Goal: Transaction & Acquisition: Purchase product/service

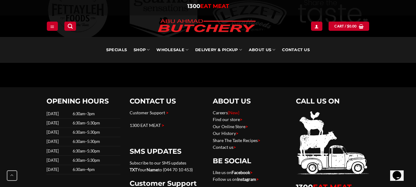
scroll to position [1995, 0]
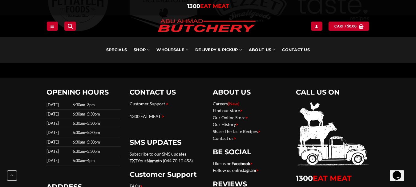
click at [240, 163] on link "Facebook" at bounding box center [241, 163] width 18 height 5
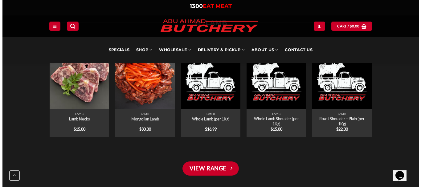
scroll to position [979, 0]
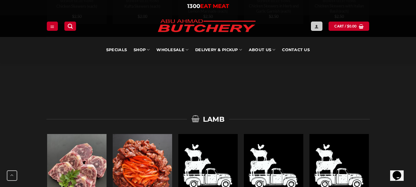
click at [319, 25] on icon "Login" at bounding box center [316, 26] width 4 height 5
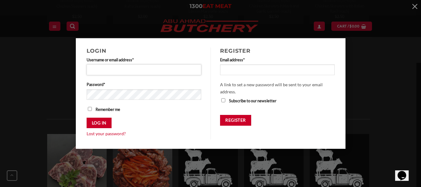
click at [136, 67] on input "Username or email address * Required" at bounding box center [144, 69] width 115 height 10
type input "**********"
click at [87, 118] on button "Log in" at bounding box center [99, 123] width 25 height 11
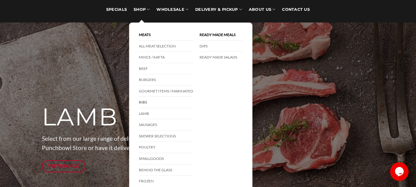
scroll to position [62, 0]
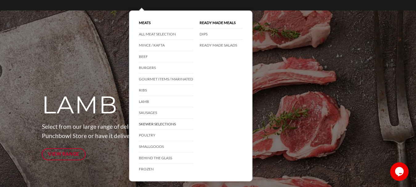
click at [164, 122] on link "Skewer Selections" at bounding box center [166, 124] width 54 height 11
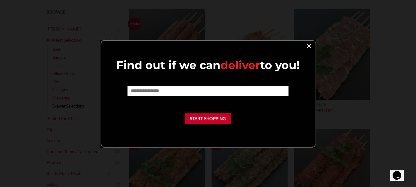
click at [310, 45] on link "×" at bounding box center [309, 45] width 9 height 8
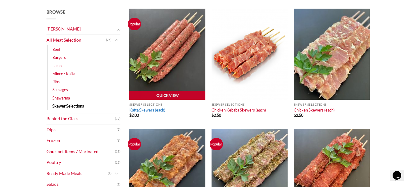
click at [139, 109] on link "Kafta Skewers (each)" at bounding box center [147, 109] width 36 height 5
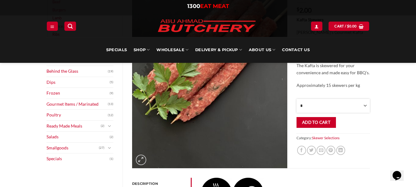
click at [309, 108] on select "* * * * * * * * * ** ** ** ** ** ** ** ** ** ** ** ** ** ** ** ** ** ** ** ** *…" at bounding box center [332, 106] width 73 height 14
select select "***"
click at [296, 113] on select "* * * * * * * * * ** ** ** ** ** ** ** ** ** ** ** ** ** ** ** ** ** ** ** ** *…" at bounding box center [332, 106] width 73 height 14
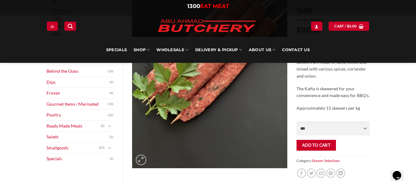
click at [385, 119] on div "Browse Abu Ahmad Butchery (2) All Meat Selection (74) Beef (18) Burgers (4) Lam…" at bounding box center [208, 176] width 416 height 454
click at [318, 149] on button "Add to cart" at bounding box center [315, 145] width 39 height 11
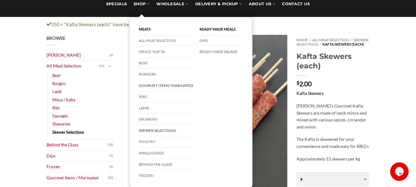
scroll to position [62, 0]
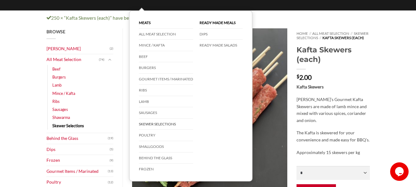
click at [155, 123] on link "Skewer Selections" at bounding box center [166, 124] width 54 height 11
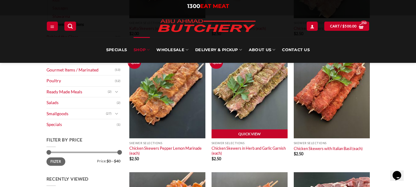
scroll to position [185, 0]
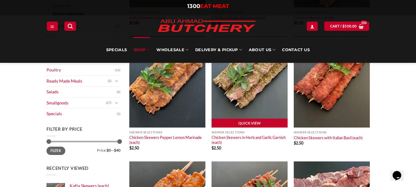
click at [249, 118] on img at bounding box center [250, 81] width 76 height 91
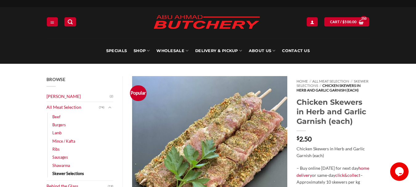
scroll to position [123, 0]
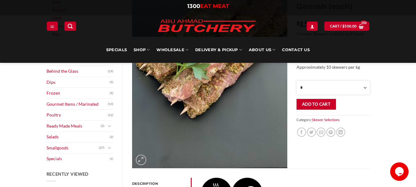
click at [365, 91] on select "* * * * * * * * * ** ** ** ** ** ** ** ** ** ** ** ** ** ** ** ** ** ** ** ** *…" at bounding box center [332, 88] width 73 height 14
select select "***"
click at [296, 95] on select "* * * * * * * * * ** ** ** ** ** ** ** ** ** ** ** ** ** ** ** ** ** ** ** ** *…" at bounding box center [332, 88] width 73 height 14
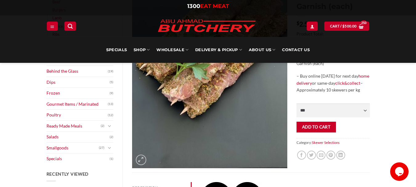
click at [393, 116] on div "Browse [PERSON_NAME] (2) All Meat Selection (74) Beef (18) Burgers (4) Lamb (28…" at bounding box center [208, 167] width 416 height 436
click at [321, 131] on button "Add to cart" at bounding box center [315, 127] width 39 height 11
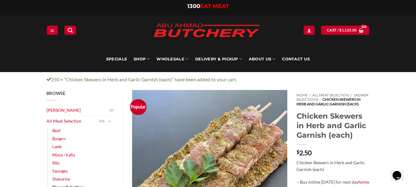
scroll to position [92, 0]
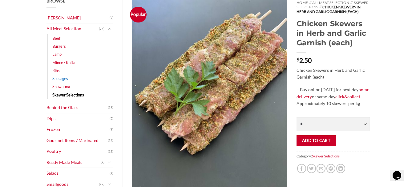
click at [65, 77] on link "Sausages" at bounding box center [60, 79] width 16 height 8
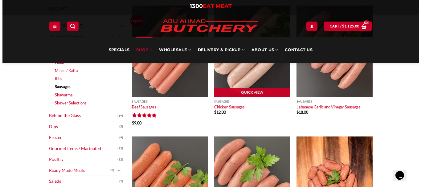
scroll to position [92, 0]
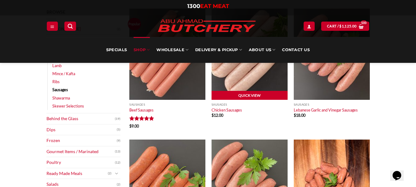
click at [238, 93] on link "Quick View" at bounding box center [250, 95] width 76 height 9
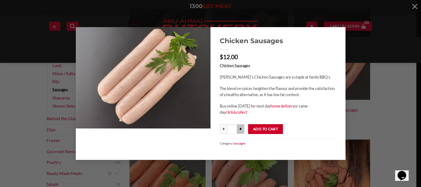
click at [239, 132] on input "*" at bounding box center [240, 129] width 7 height 10
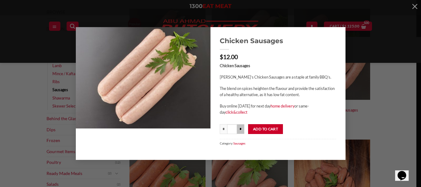
click at [239, 132] on input "*" at bounding box center [240, 129] width 7 height 10
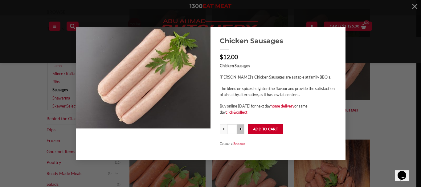
click at [239, 132] on input "*" at bounding box center [240, 129] width 7 height 10
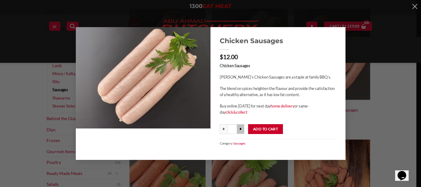
click at [239, 132] on input "*" at bounding box center [240, 129] width 7 height 10
type input "****"
click at [270, 131] on button "Add to cart" at bounding box center [265, 129] width 35 height 10
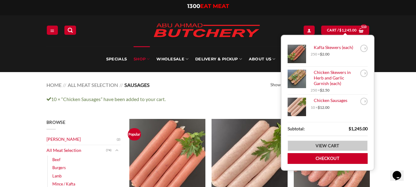
click at [333, 143] on link "View cart" at bounding box center [328, 145] width 80 height 11
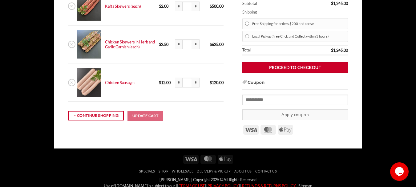
scroll to position [115, 0]
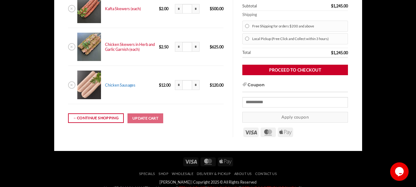
click at [123, 83] on link "Chicken Sausages" at bounding box center [120, 85] width 30 height 5
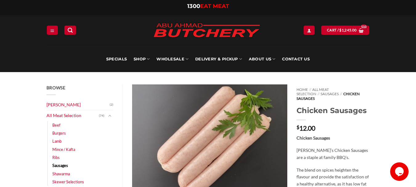
click at [307, 124] on bdi "$ 12.00" at bounding box center [305, 128] width 19 height 8
click at [317, 99] on div "Home // All Meat Selection // Sausages // Chicken Sausages Chicken Sausages $ 1…" at bounding box center [333, 188] width 82 height 208
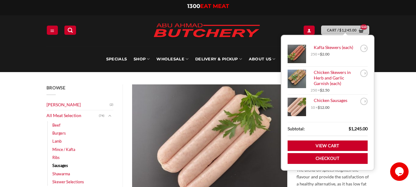
click at [338, 31] on span "Cart / $ 1,245.00" at bounding box center [342, 30] width 30 height 6
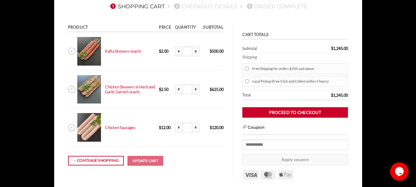
scroll to position [92, 0]
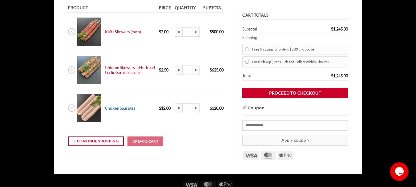
click at [121, 108] on link "Chicken Sausages" at bounding box center [120, 108] width 30 height 5
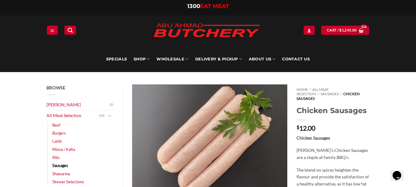
click at [392, 172] on div "Opens Chat This icon Opens the chat window." at bounding box center [397, 176] width 10 height 10
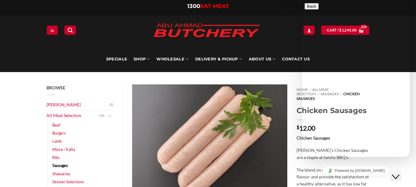
type input "**********"
type textarea "*"
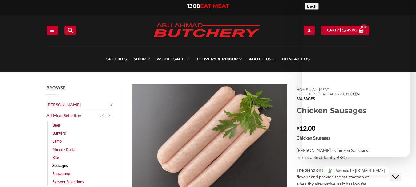
scroll to position [31, 0]
type textarea "**********"
click at [307, 9] on icon "button" at bounding box center [307, 6] width 0 height 5
click at [267, 32] on div at bounding box center [208, 30] width 120 height 23
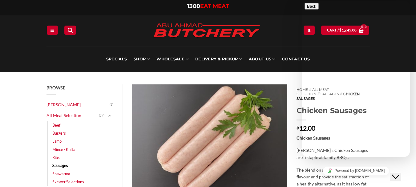
scroll to position [60, 0]
click at [316, 3] on div at bounding box center [356, 3] width 103 height 0
click at [289, 16] on div "**********" at bounding box center [208, 30] width 333 height 31
click at [399, 173] on icon "Close Chat This icon closes the chat window." at bounding box center [395, 176] width 7 height 7
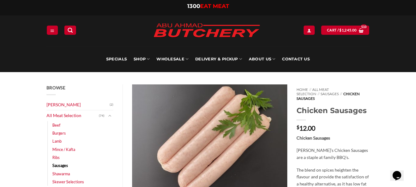
click at [400, 171] on icon "Chat widget" at bounding box center [397, 175] width 9 height 9
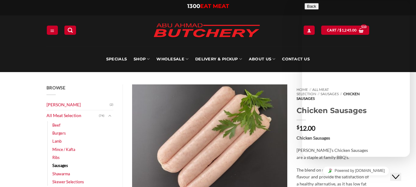
click at [399, 173] on icon "Close Chat This icon closes the chat window." at bounding box center [395, 176] width 7 height 7
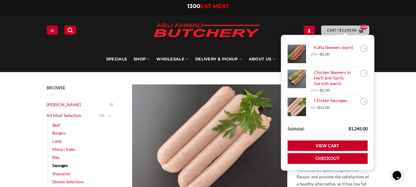
click at [360, 29] on icon "View cart" at bounding box center [361, 30] width 5 height 5
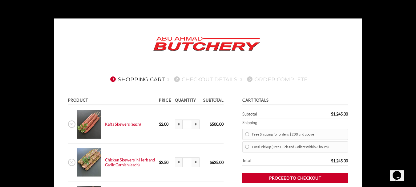
click at [366, 32] on body "1 Shopping Cart 2 Checkout details 3 Order Complete Product Price Quantity Subt…" at bounding box center [208, 181] width 416 height 327
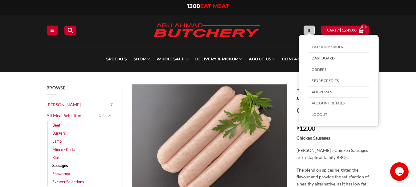
click at [310, 30] on icon "My account" at bounding box center [309, 30] width 4 height 5
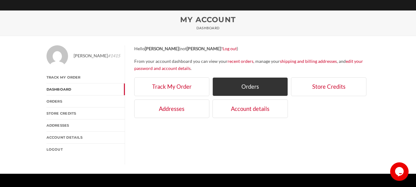
click at [260, 87] on link "Orders" at bounding box center [249, 86] width 75 height 18
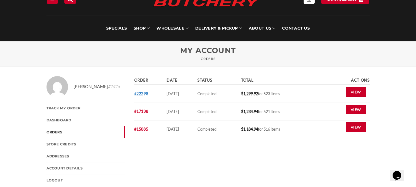
click at [137, 94] on link "#22298" at bounding box center [141, 93] width 14 height 5
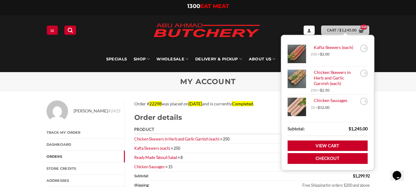
click at [337, 28] on span "Cart / $ 1,245.00" at bounding box center [342, 30] width 30 height 6
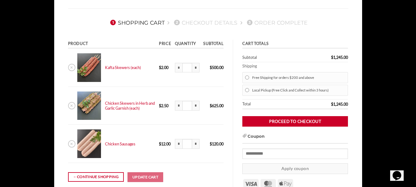
scroll to position [62, 0]
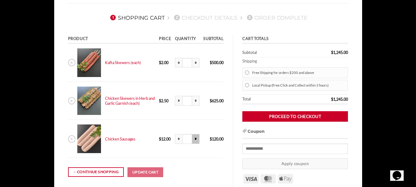
click at [196, 137] on input "*" at bounding box center [195, 139] width 7 height 10
type input "*****"
click at [196, 137] on input "*" at bounding box center [195, 139] width 7 height 10
click at [181, 140] on input "*" at bounding box center [178, 139] width 7 height 10
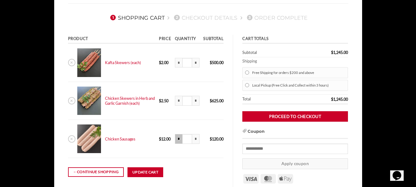
click at [180, 139] on input "*" at bounding box center [178, 139] width 7 height 10
click at [188, 139] on input "*****" at bounding box center [187, 139] width 10 height 10
type input "*"
type input "**"
click at [143, 175] on button "Update cart" at bounding box center [145, 172] width 36 height 10
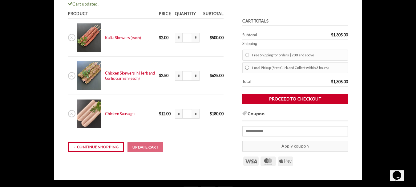
scroll to position [96, 0]
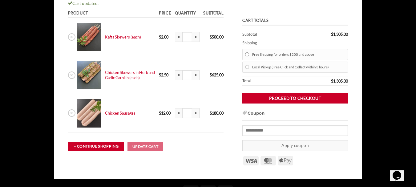
click at [106, 144] on link "← Continue shopping" at bounding box center [96, 147] width 56 height 10
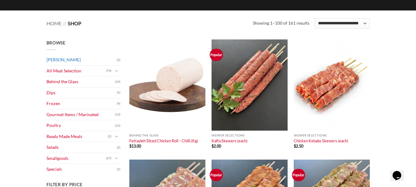
scroll to position [92, 0]
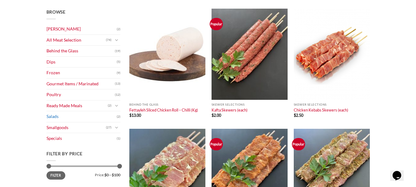
click at [57, 115] on link "Salads" at bounding box center [81, 116] width 70 height 11
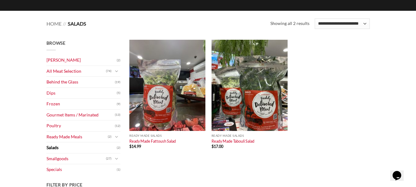
scroll to position [62, 0]
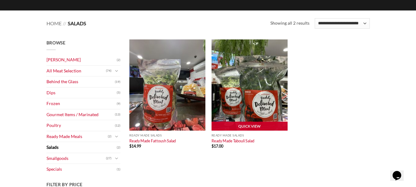
click at [247, 100] on img at bounding box center [250, 84] width 76 height 91
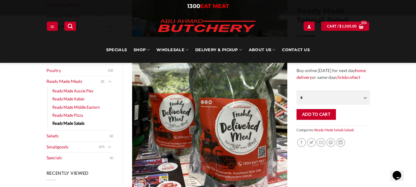
scroll to position [92, 0]
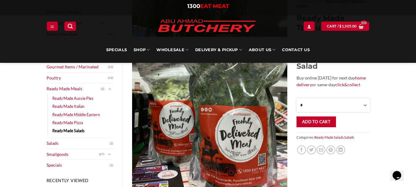
click at [365, 104] on select "* * * * * * * * * ** ** ** ** ** ** ** ** ** ** **" at bounding box center [332, 105] width 73 height 14
select select "*"
click at [296, 112] on select "* * * * * * * * * ** ** ** ** ** ** ** ** ** ** **" at bounding box center [332, 105] width 73 height 14
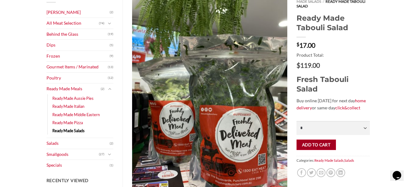
click at [316, 142] on button "Add to cart" at bounding box center [315, 144] width 39 height 11
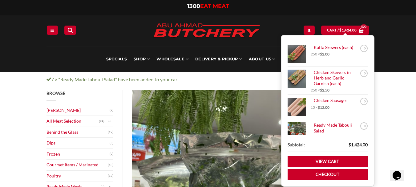
click at [411, 85] on div "7 × “Ready Made Tabouli Salad” have been added to your cart. View cart" at bounding box center [208, 79] width 416 height 15
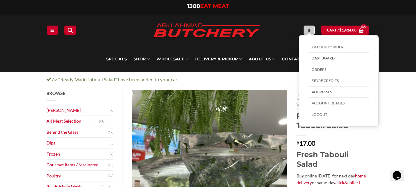
click at [309, 29] on icon "My account" at bounding box center [309, 30] width 4 height 5
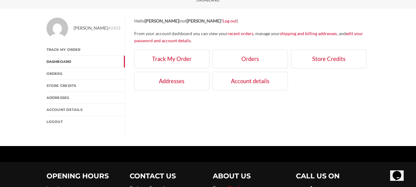
scroll to position [92, 0]
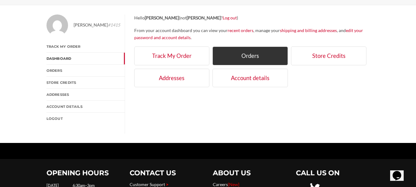
click at [248, 55] on link "Orders" at bounding box center [249, 55] width 75 height 18
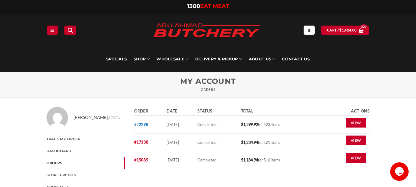
click at [136, 124] on link "#22298" at bounding box center [141, 124] width 14 height 5
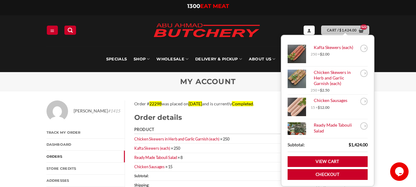
click at [342, 26] on link "Cart / $ 1,424.00" at bounding box center [345, 30] width 48 height 9
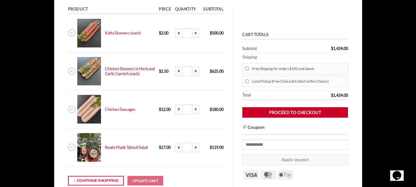
scroll to position [92, 0]
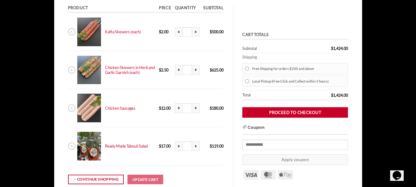
drag, startPoint x: 193, startPoint y: 145, endPoint x: 207, endPoint y: 148, distance: 14.4
click at [194, 145] on input "*" at bounding box center [195, 146] width 7 height 10
type input "*****"
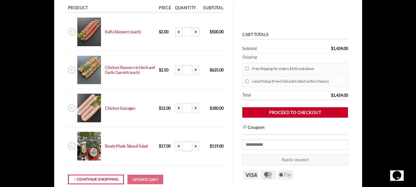
click at [189, 146] on input "*****" at bounding box center [187, 146] width 10 height 10
type input "**"
click at [195, 147] on input "*" at bounding box center [195, 146] width 7 height 10
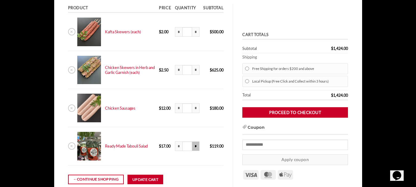
click at [193, 147] on input "*" at bounding box center [195, 146] width 7 height 10
click at [191, 146] on input "*****" at bounding box center [187, 146] width 10 height 10
type input "*"
click at [190, 146] on input "*" at bounding box center [187, 146] width 10 height 10
type input "*"
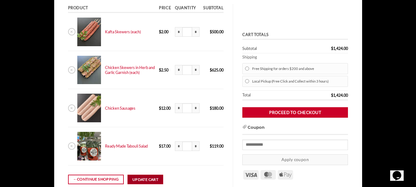
click at [149, 178] on button "Update cart" at bounding box center [145, 180] width 36 height 10
click at [187, 147] on input "*" at bounding box center [187, 146] width 10 height 10
click at [147, 119] on td "Chicken Sausages 15 x $ 12.00" at bounding box center [130, 108] width 54 height 38
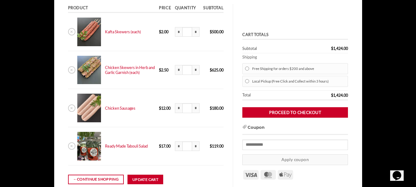
click at [196, 46] on td "* Kafta Skewers (each) quantity ***** *" at bounding box center [187, 32] width 28 height 38
click at [192, 107] on input "*" at bounding box center [195, 108] width 7 height 10
type input "*****"
click at [185, 107] on input "*****" at bounding box center [187, 108] width 10 height 10
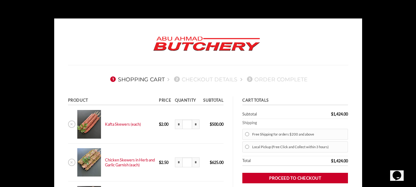
scroll to position [154, 0]
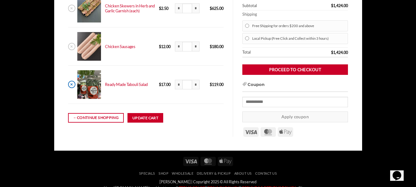
click at [71, 83] on link "×" at bounding box center [71, 84] width 7 height 7
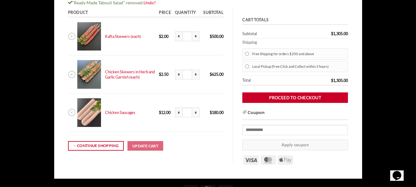
scroll to position [96, 0]
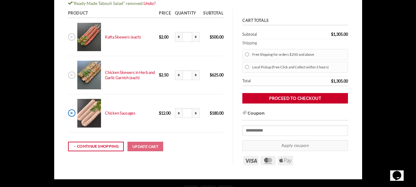
click at [72, 111] on link "×" at bounding box center [71, 112] width 7 height 7
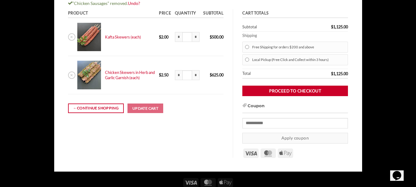
click at [186, 142] on div "Product Price Quantity Subtotal × Kafta Skewers (each) 250 x $ 2.00 $ 2.00 * Ka…" at bounding box center [146, 83] width 174 height 149
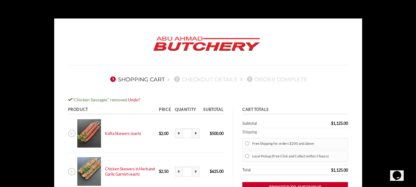
scroll to position [123, 0]
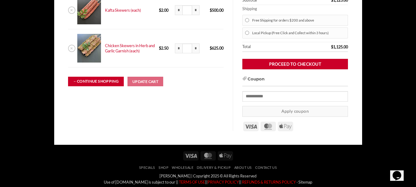
click at [79, 81] on link "← Continue shopping" at bounding box center [96, 82] width 56 height 10
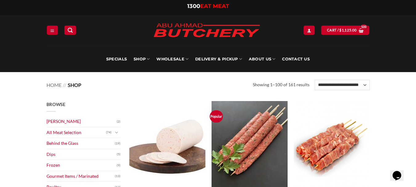
click at [49, 81] on div "**********" at bounding box center [208, 82] width 333 height 20
click at [53, 87] on link "Home" at bounding box center [53, 85] width 15 height 6
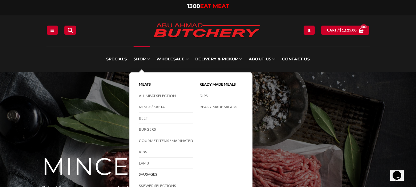
click at [156, 171] on link "Sausages" at bounding box center [166, 174] width 54 height 11
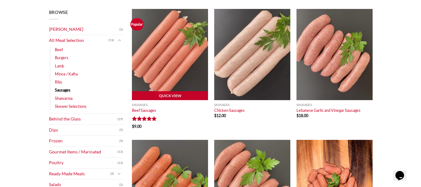
scroll to position [92, 0]
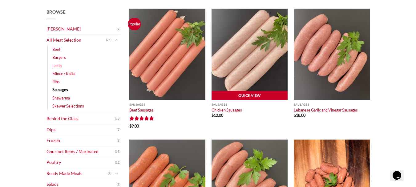
click at [247, 92] on link "Quick View" at bounding box center [250, 95] width 76 height 9
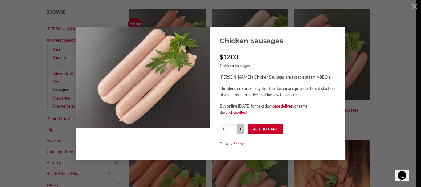
click at [239, 133] on input "*" at bounding box center [240, 129] width 7 height 10
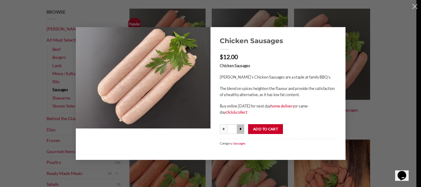
click at [239, 133] on input "*" at bounding box center [240, 129] width 7 height 10
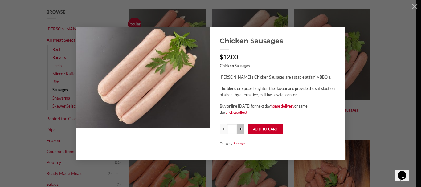
click at [239, 133] on input "*" at bounding box center [240, 129] width 7 height 10
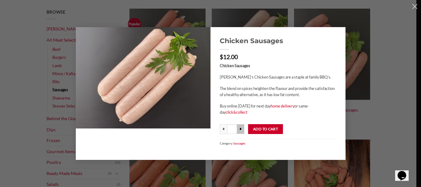
click at [239, 133] on input "*" at bounding box center [240, 129] width 7 height 10
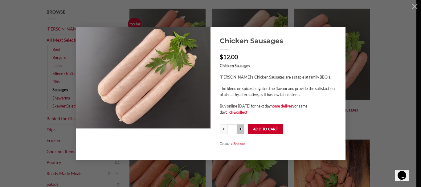
click at [239, 133] on input "*" at bounding box center [240, 129] width 7 height 10
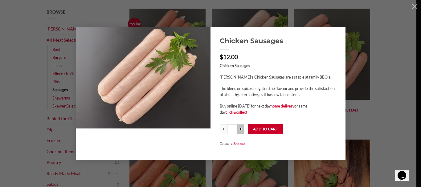
click at [239, 133] on input "*" at bounding box center [240, 129] width 7 height 10
type input "****"
click at [259, 133] on button "Add to cart" at bounding box center [265, 129] width 35 height 10
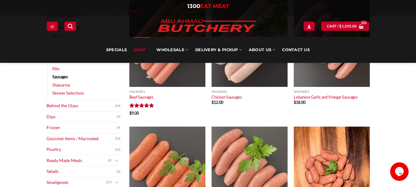
scroll to position [154, 0]
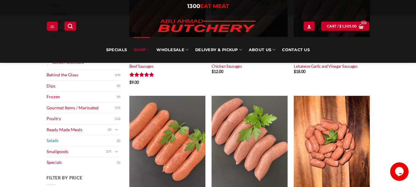
click at [57, 139] on link "Salads" at bounding box center [81, 140] width 70 height 11
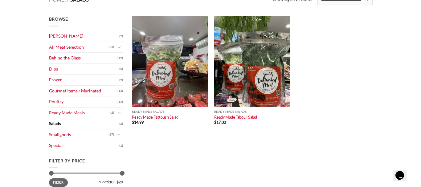
scroll to position [92, 0]
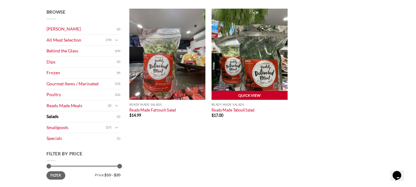
click at [248, 94] on link "Quick View" at bounding box center [250, 95] width 76 height 9
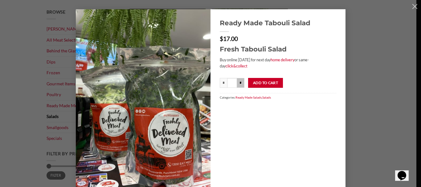
click at [237, 83] on input "*" at bounding box center [240, 83] width 7 height 10
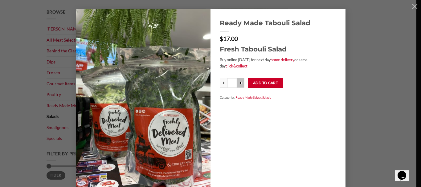
click at [237, 83] on input "*" at bounding box center [240, 83] width 7 height 10
type input "***"
click at [256, 82] on button "Add to cart" at bounding box center [265, 83] width 35 height 10
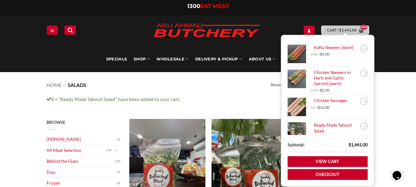
click at [352, 30] on bdi "$ 1,441.00" at bounding box center [347, 30] width 17 height 4
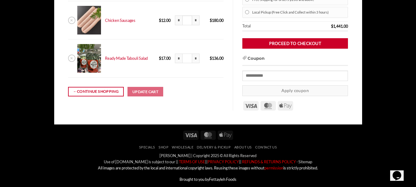
scroll to position [185, 0]
